Goal: Task Accomplishment & Management: Manage account settings

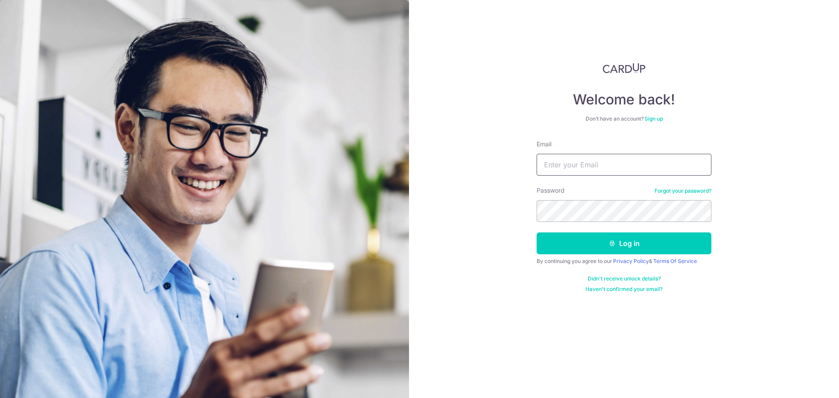
click at [578, 163] on input "Email" at bounding box center [624, 165] width 175 height 22
type input "[PERSON_NAME][EMAIL_ADDRESS][DOMAIN_NAME]"
click at [537, 233] on button "Log in" at bounding box center [624, 244] width 175 height 22
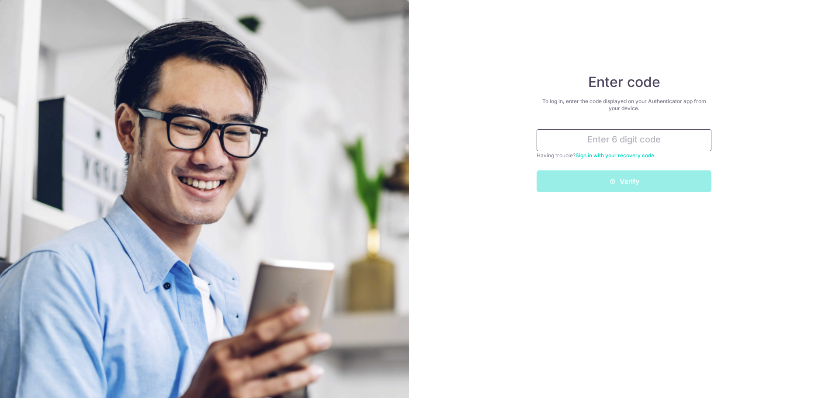
click at [617, 141] on input "text" at bounding box center [624, 140] width 175 height 22
click at [619, 139] on input "text" at bounding box center [624, 140] width 175 height 22
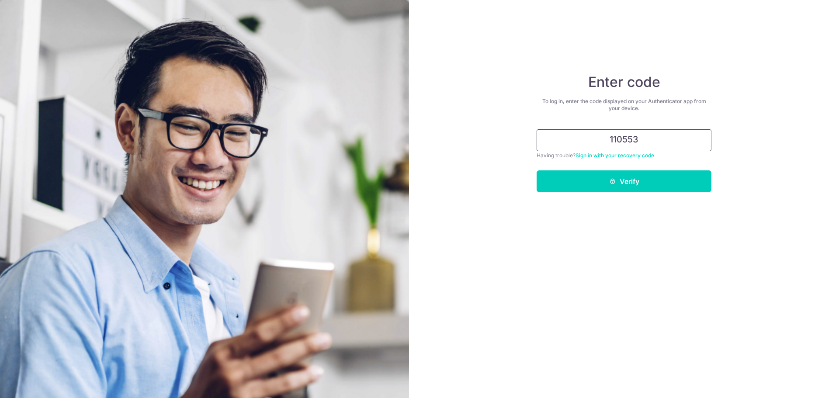
type input "110553"
click at [537, 170] on button "Verify" at bounding box center [624, 181] width 175 height 22
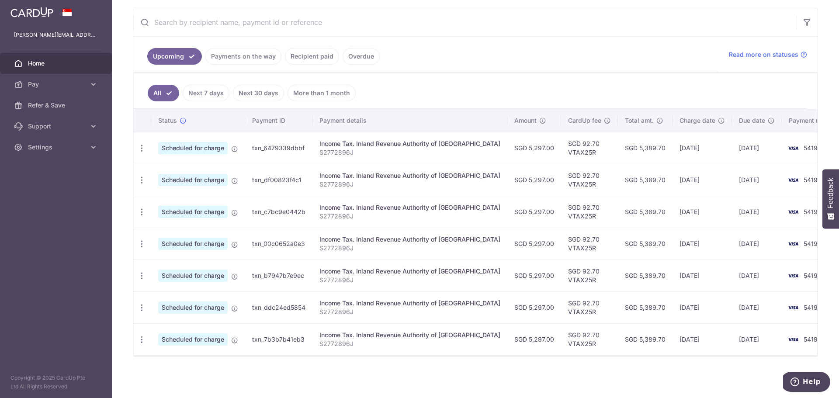
click at [319, 55] on link "Recipient paid" at bounding box center [312, 56] width 54 height 17
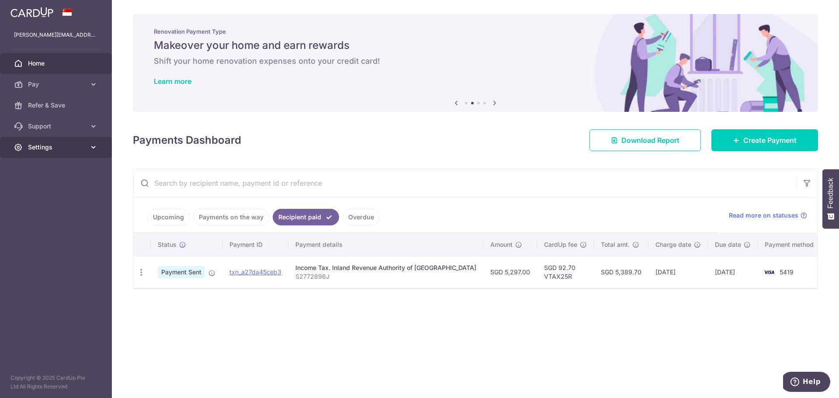
click at [91, 149] on icon at bounding box center [93, 147] width 9 height 9
click at [57, 187] on span "Logout" at bounding box center [57, 189] width 58 height 9
